Goal: Task Accomplishment & Management: Manage account settings

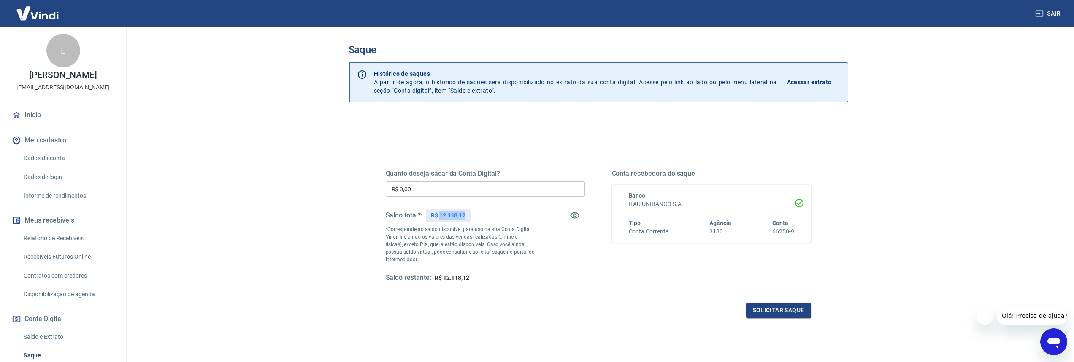
drag, startPoint x: 439, startPoint y: 216, endPoint x: 481, endPoint y: 217, distance: 42.6
click at [481, 217] on div "Saldo total*: R$ 12.118,12" at bounding box center [485, 215] width 199 height 20
copy p "12.118,12"
click at [437, 193] on input "R$ 0,00" at bounding box center [485, 189] width 199 height 16
drag, startPoint x: 437, startPoint y: 192, endPoint x: 365, endPoint y: 190, distance: 71.7
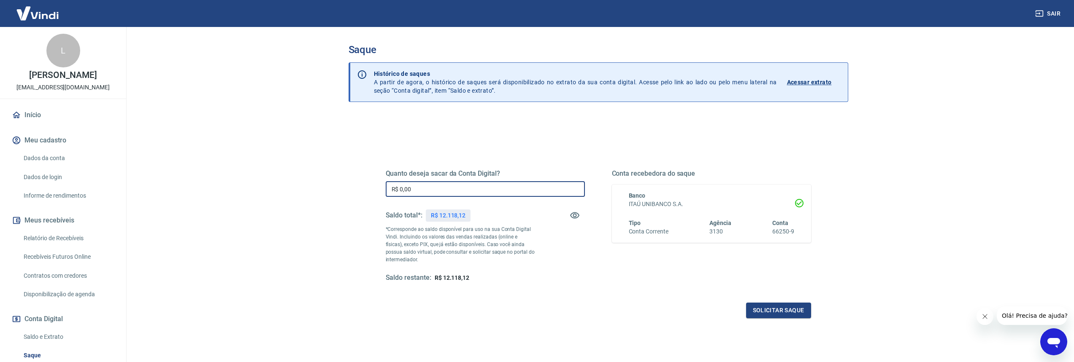
click at [365, 190] on div "Quanto deseja sacar da Conta Digital? R$ 0,00 ​ Saldo total*: R$ 12.118,12 *Cor…" at bounding box center [598, 230] width 466 height 196
paste input "12.118,12"
type input "R$ 12.118,12"
click at [509, 209] on div "Saldo total*: R$ 12.118,12" at bounding box center [485, 215] width 199 height 20
click at [792, 316] on button "Solicitar saque" at bounding box center [778, 311] width 65 height 16
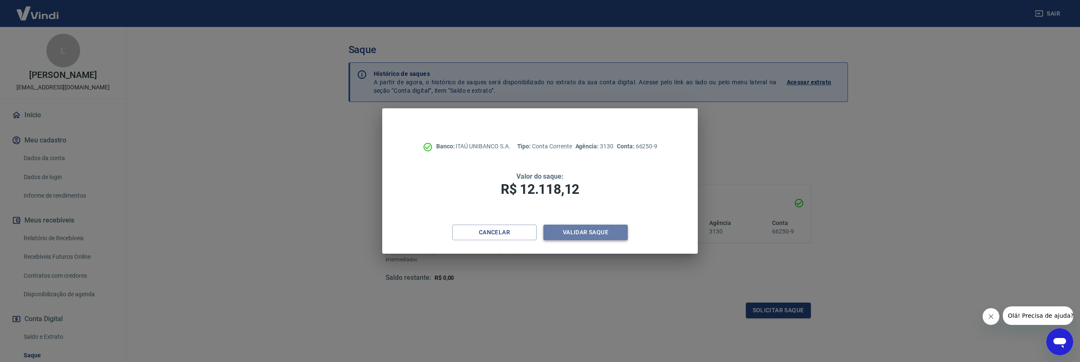
click at [591, 236] on button "Validar saque" at bounding box center [585, 233] width 84 height 16
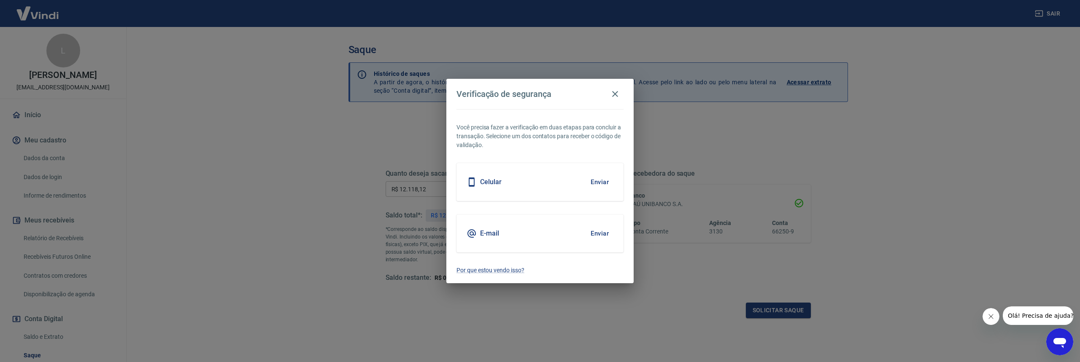
click at [597, 235] on button "Enviar" at bounding box center [599, 234] width 27 height 18
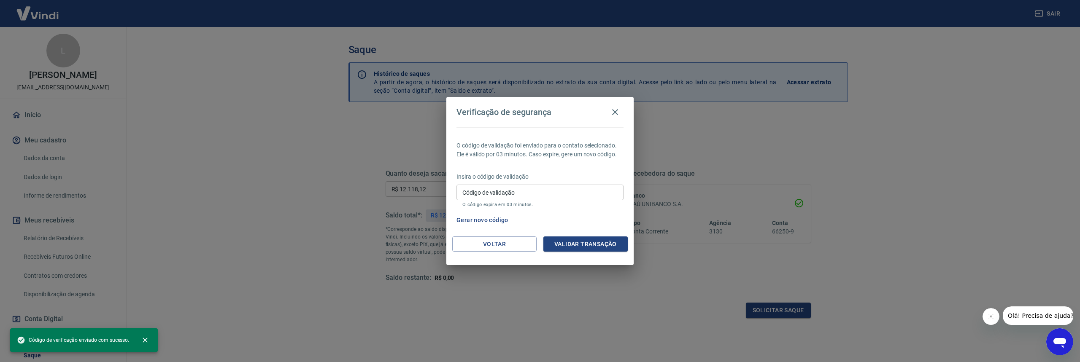
click at [523, 195] on input "Código de validação" at bounding box center [539, 193] width 167 height 16
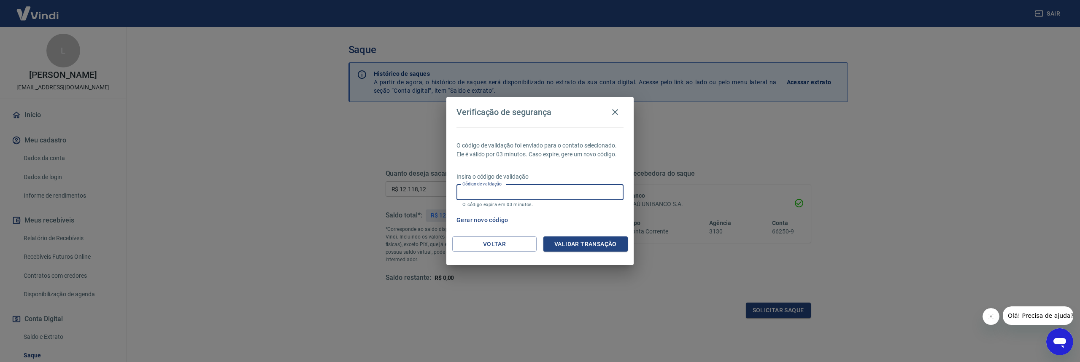
paste input "342181"
type input "342181"
click at [578, 244] on button "Validar transação" at bounding box center [585, 245] width 84 height 16
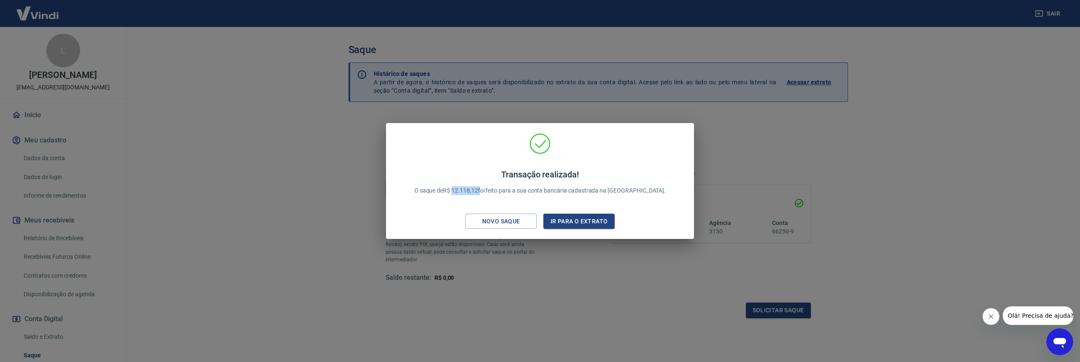
drag, startPoint x: 501, startPoint y: 191, endPoint x: 475, endPoint y: 188, distance: 25.9
click at [475, 188] on p "Transação realizada! O saque de R$ 12.118,12 foi feito para a sua conta bancári…" at bounding box center [540, 183] width 252 height 26
copy p "12.118,12"
click at [292, 153] on div "Transação realizada! O saque de R$ 12.118,12 foi feito para a sua conta bancári…" at bounding box center [540, 181] width 1080 height 362
